Goal: Transaction & Acquisition: Book appointment/travel/reservation

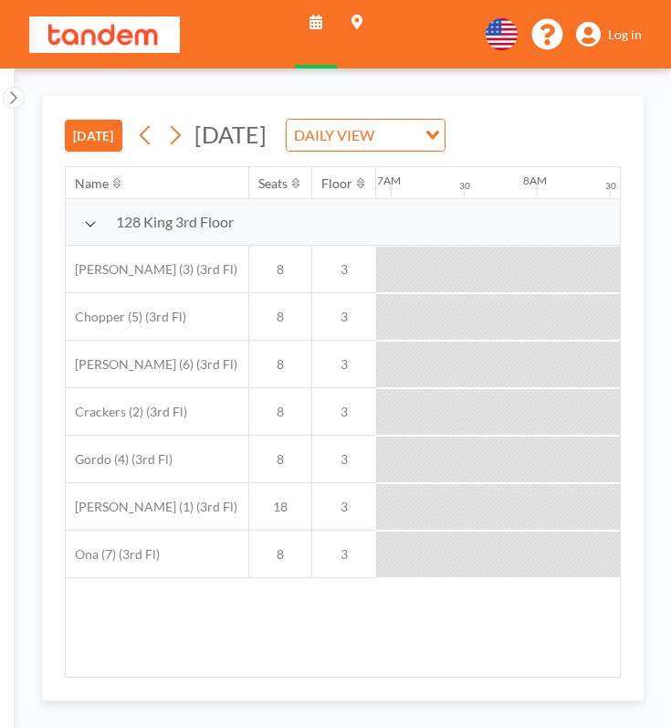
scroll to position [0, 1009]
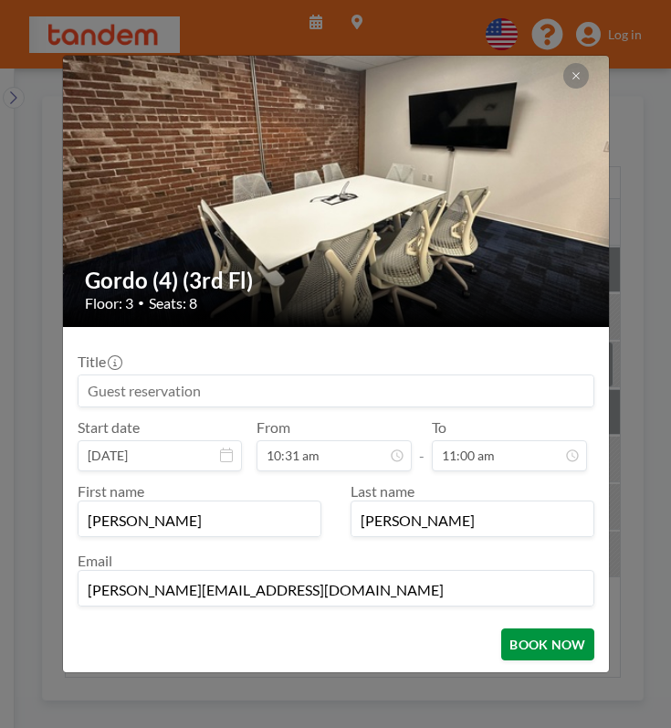
click at [505, 628] on button "BOOK NOW" at bounding box center [547, 644] width 92 height 32
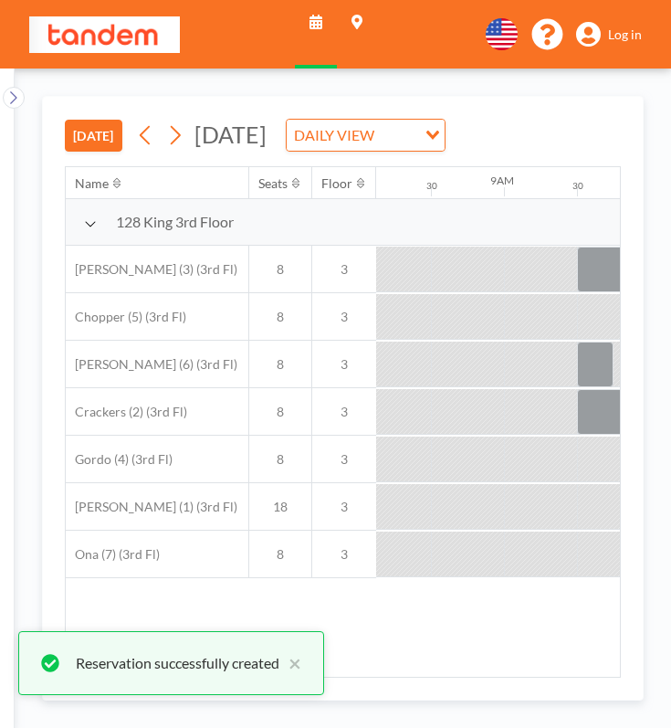
click at [239, 543] on div "Name Seats Floor 12AM 30 1AM 30 2AM 30 3AM 30 4AM 30 5AM 30 6AM 30 7AM 30 8AM 3…" at bounding box center [343, 422] width 554 height 510
